Goal: Information Seeking & Learning: Check status

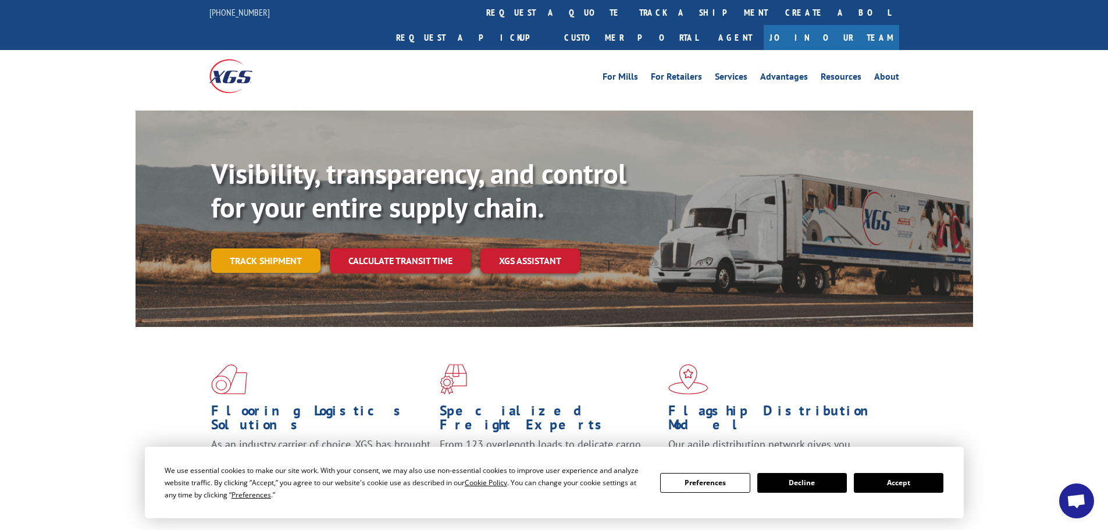
click at [286, 248] on link "Track shipment" at bounding box center [265, 260] width 109 height 24
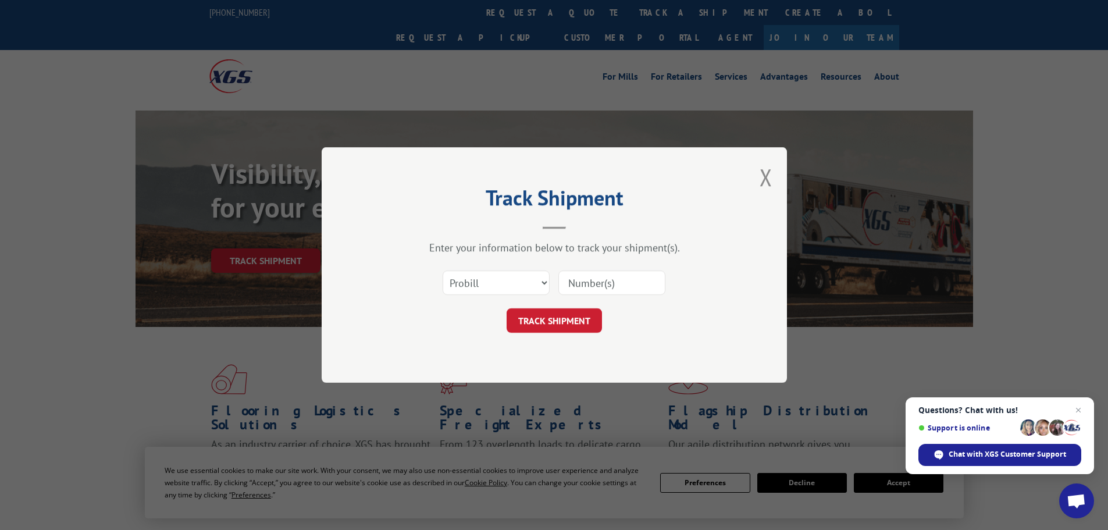
paste input "17550328"
type input "17550328"
click at [564, 320] on button "TRACK SHIPMENT" at bounding box center [554, 320] width 95 height 24
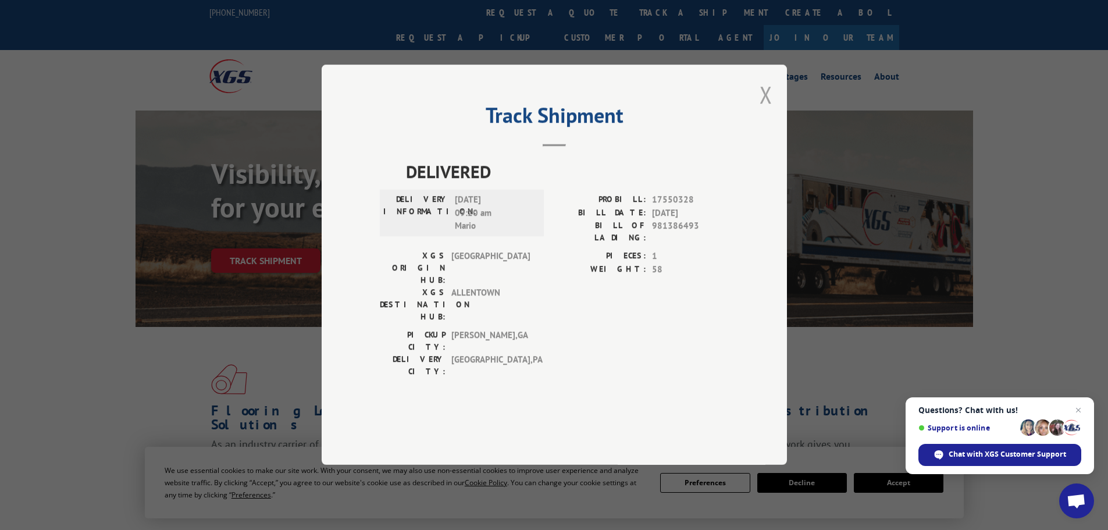
click at [772, 110] on button "Close modal" at bounding box center [766, 94] width 13 height 31
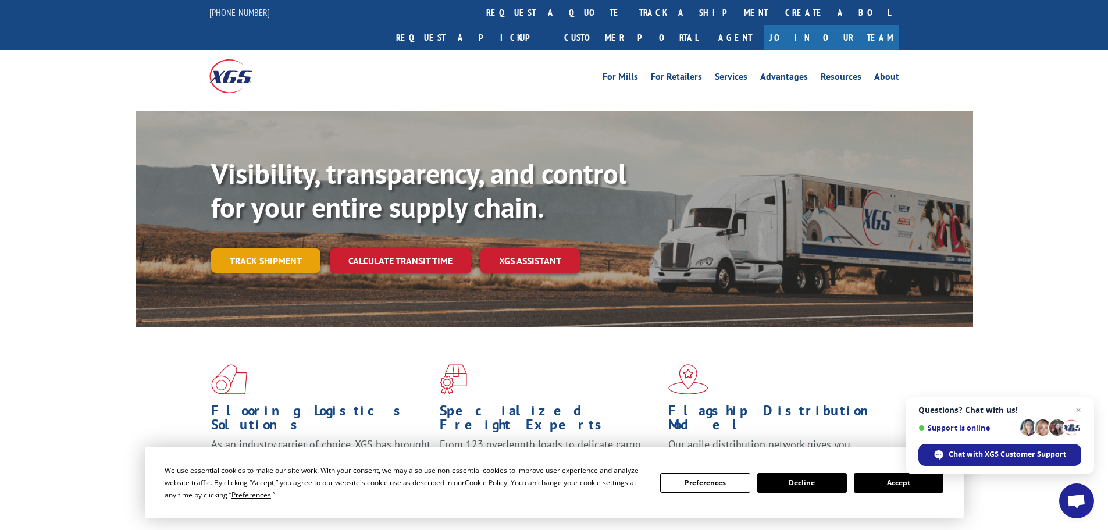
click at [258, 248] on link "Track shipment" at bounding box center [265, 260] width 109 height 24
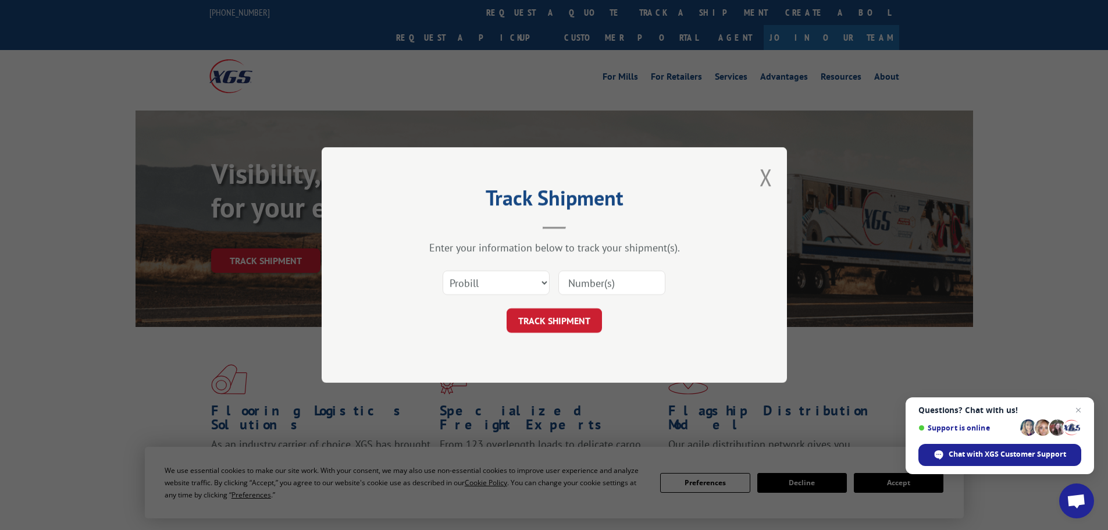
click at [627, 274] on input at bounding box center [612, 283] width 107 height 24
paste input "17592198"
type input "17592198"
click at [587, 323] on button "TRACK SHIPMENT" at bounding box center [554, 320] width 95 height 24
